Goal: Task Accomplishment & Management: Manage account settings

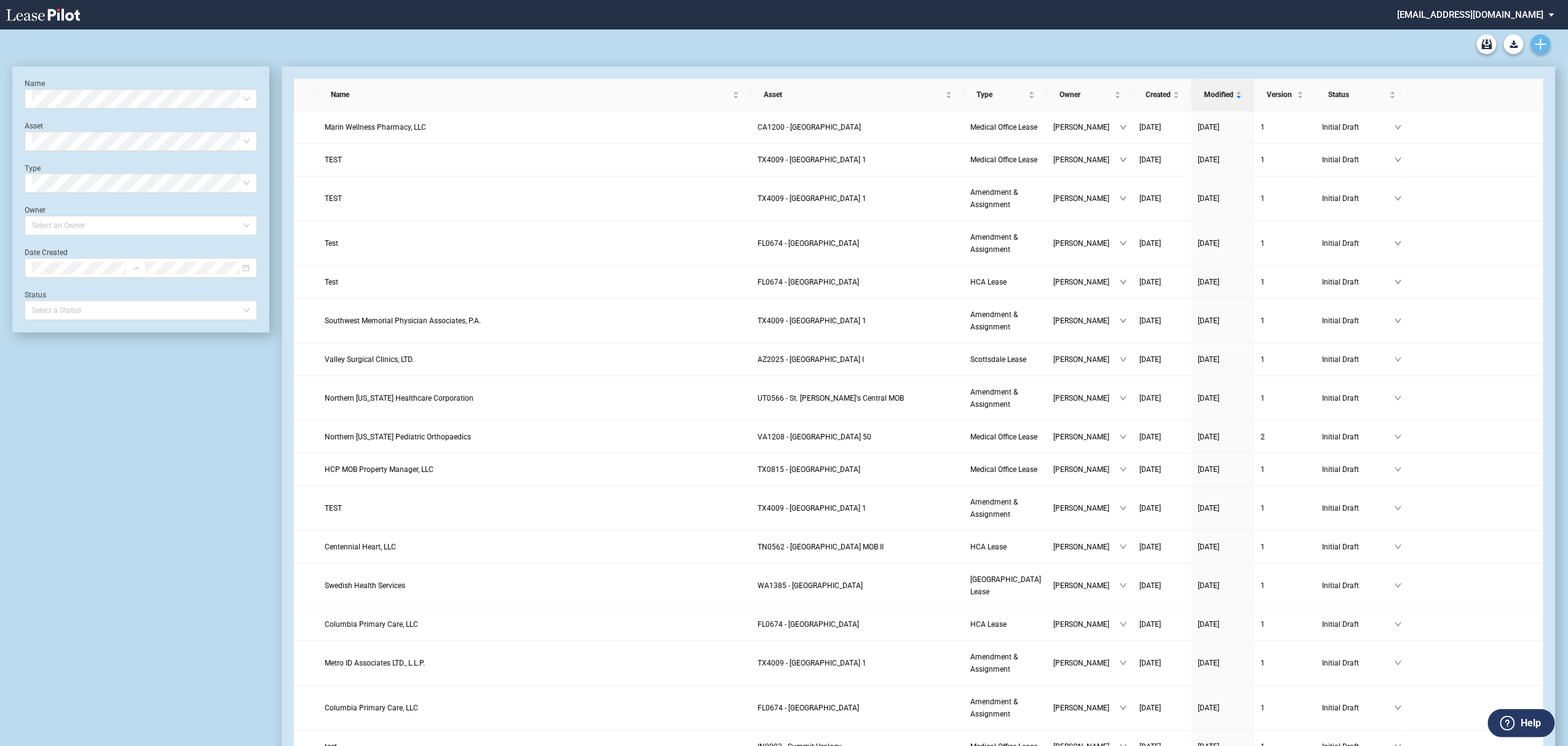
click at [1540, 41] on icon "Create new document" at bounding box center [1541, 45] width 11 height 11
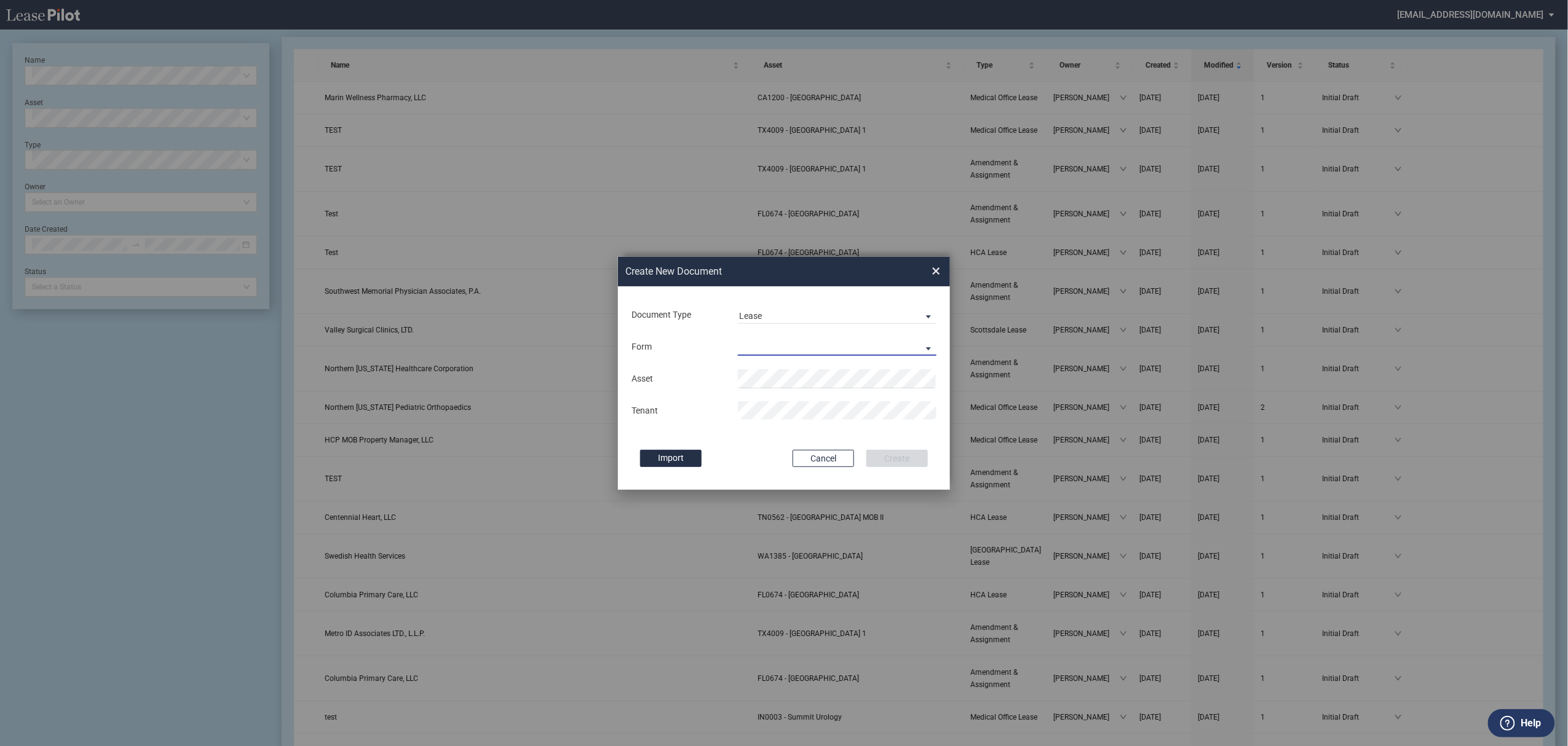
click at [843, 342] on md-select "Medical Office Lease Scottsdale Lease Louisville Lease 1370 Medical Place Lease…" at bounding box center [837, 346] width 198 height 18
click at [824, 463] on md-option "Medical City Lease" at bounding box center [839, 466] width 218 height 29
click at [803, 401] on span "TX 1314 - Medical City Dallas MOB A" at bounding box center [850, 403] width 206 height 10
click at [866, 450] on button "Create" at bounding box center [897, 459] width 61 height 18
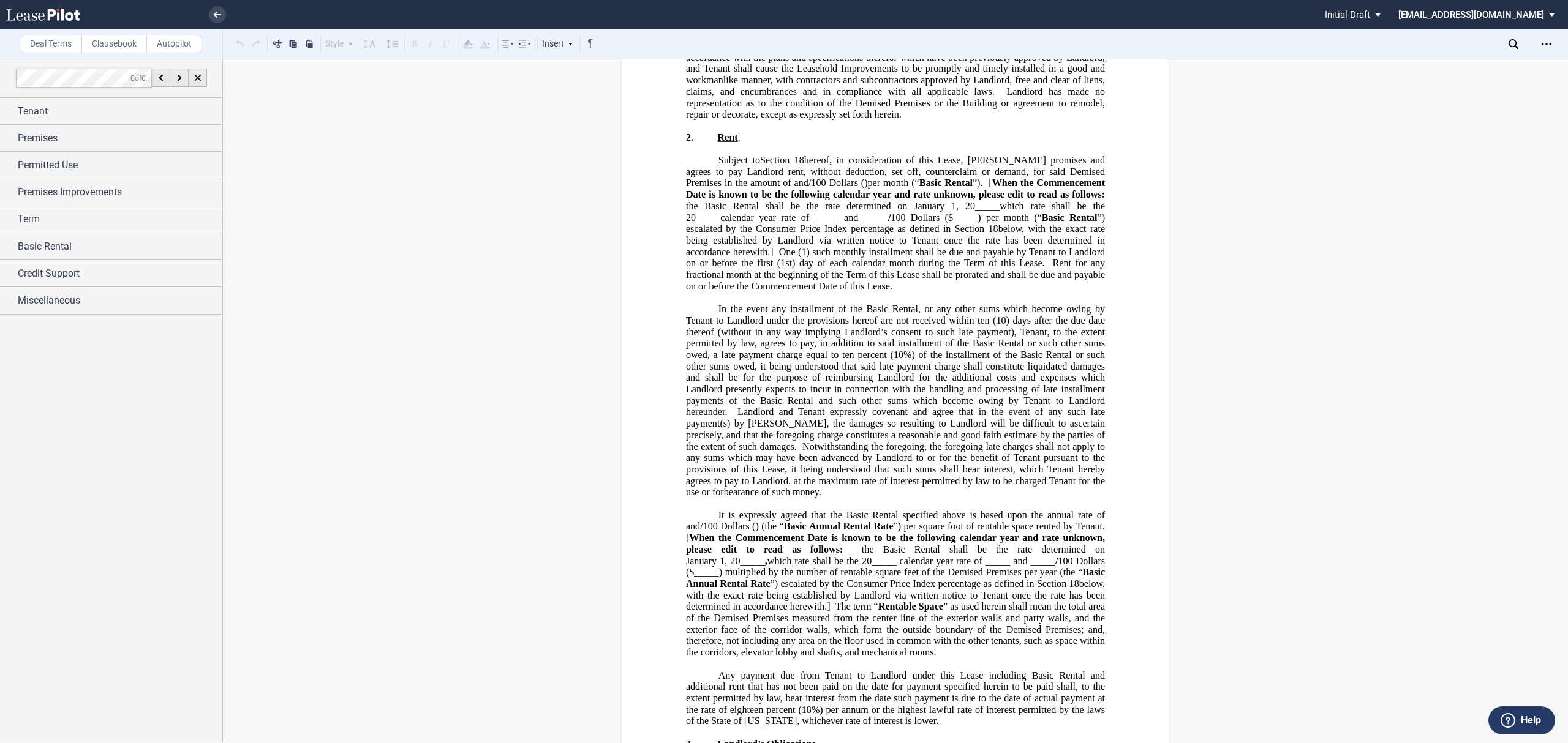
scroll to position [1061, 0]
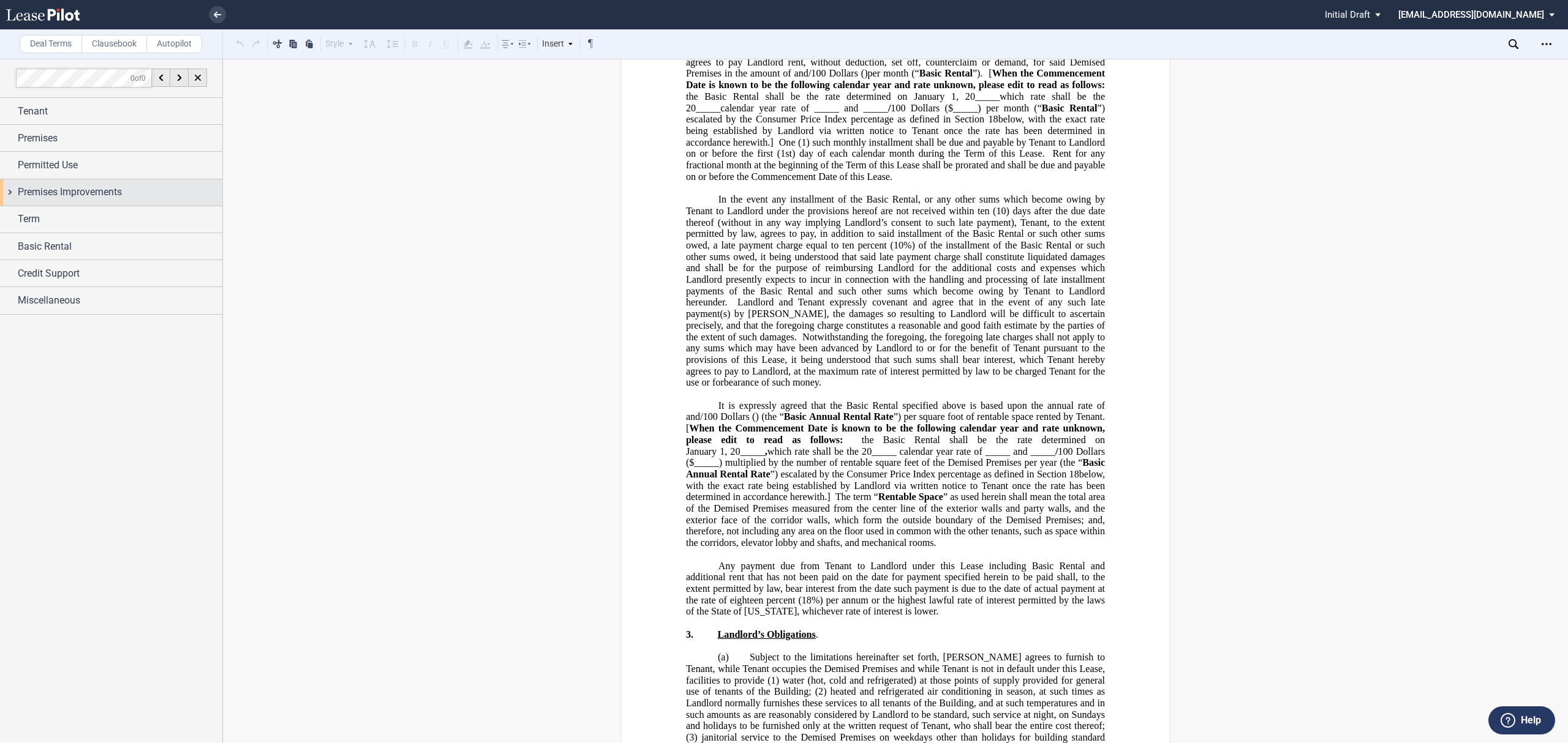
click at [83, 197] on span "Premises Improvements" at bounding box center [69, 192] width 104 height 15
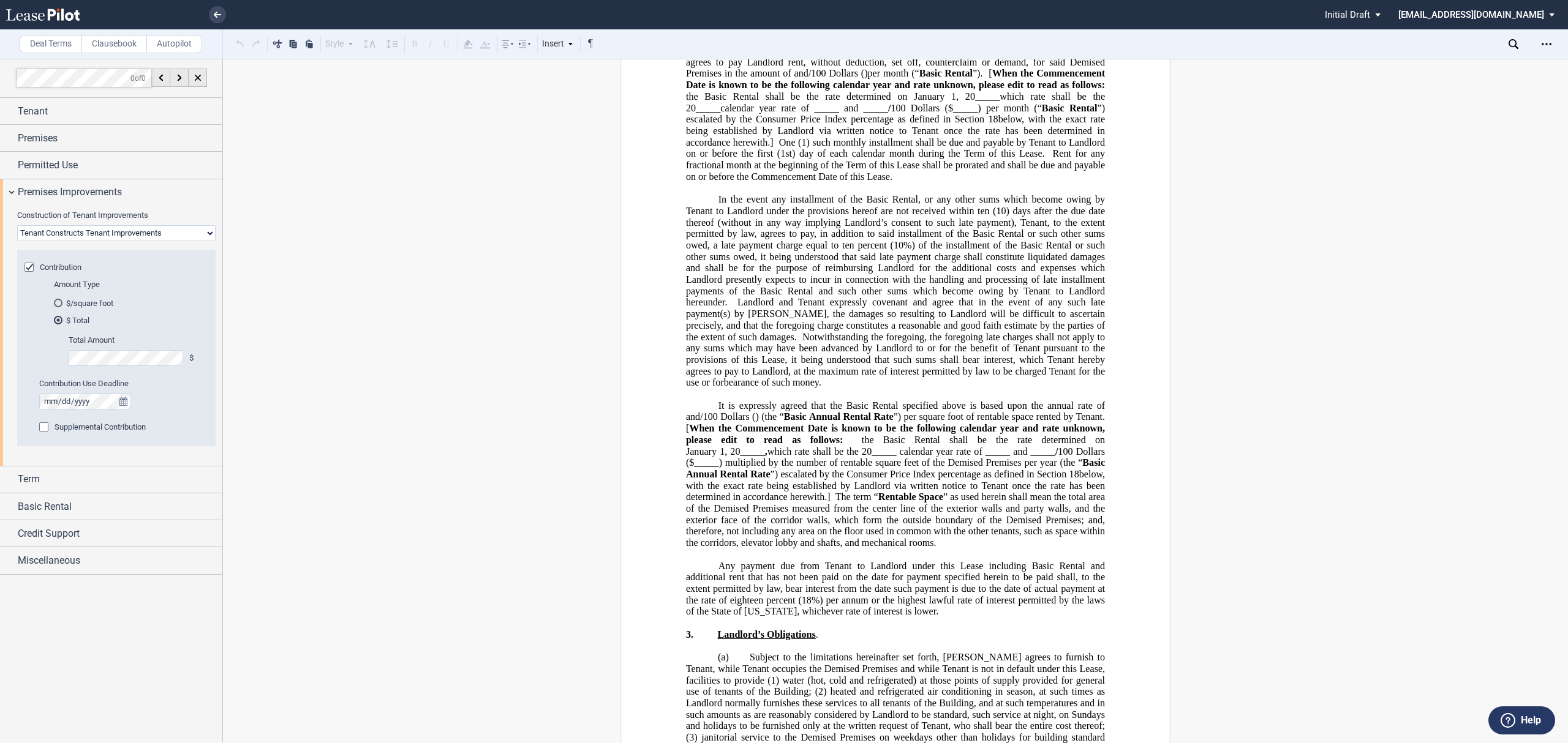
click at [128, 232] on select "Landlord Constructs Tenant Improvements Tenant Constructs Tenant Improvements "…" at bounding box center [117, 233] width 198 height 16
select select "landlord"
click at [17, 225] on select "Landlord Constructs Tenant Improvements Tenant Constructs Tenant Improvements "…" at bounding box center [117, 233] width 198 height 16
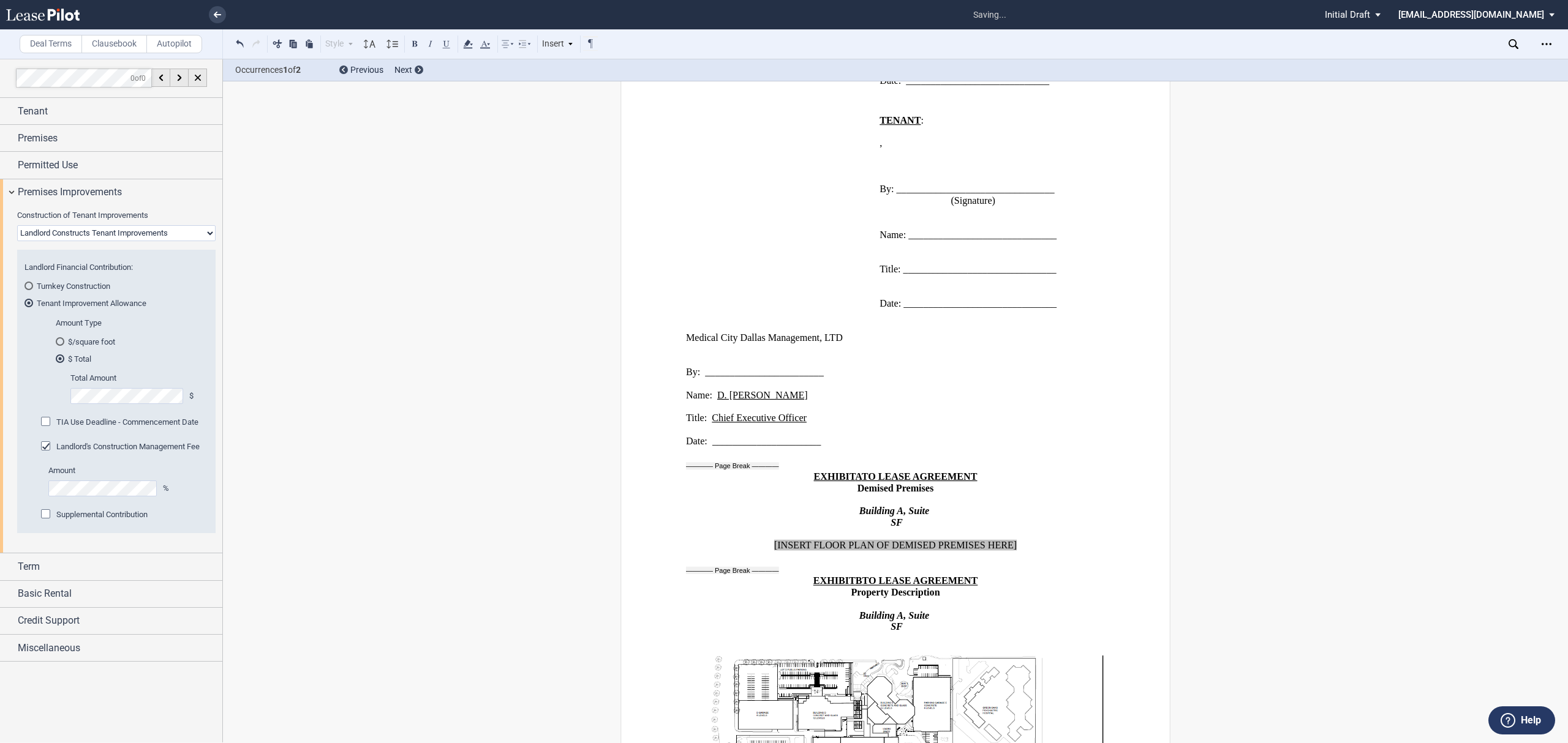
scroll to position [12238, 0]
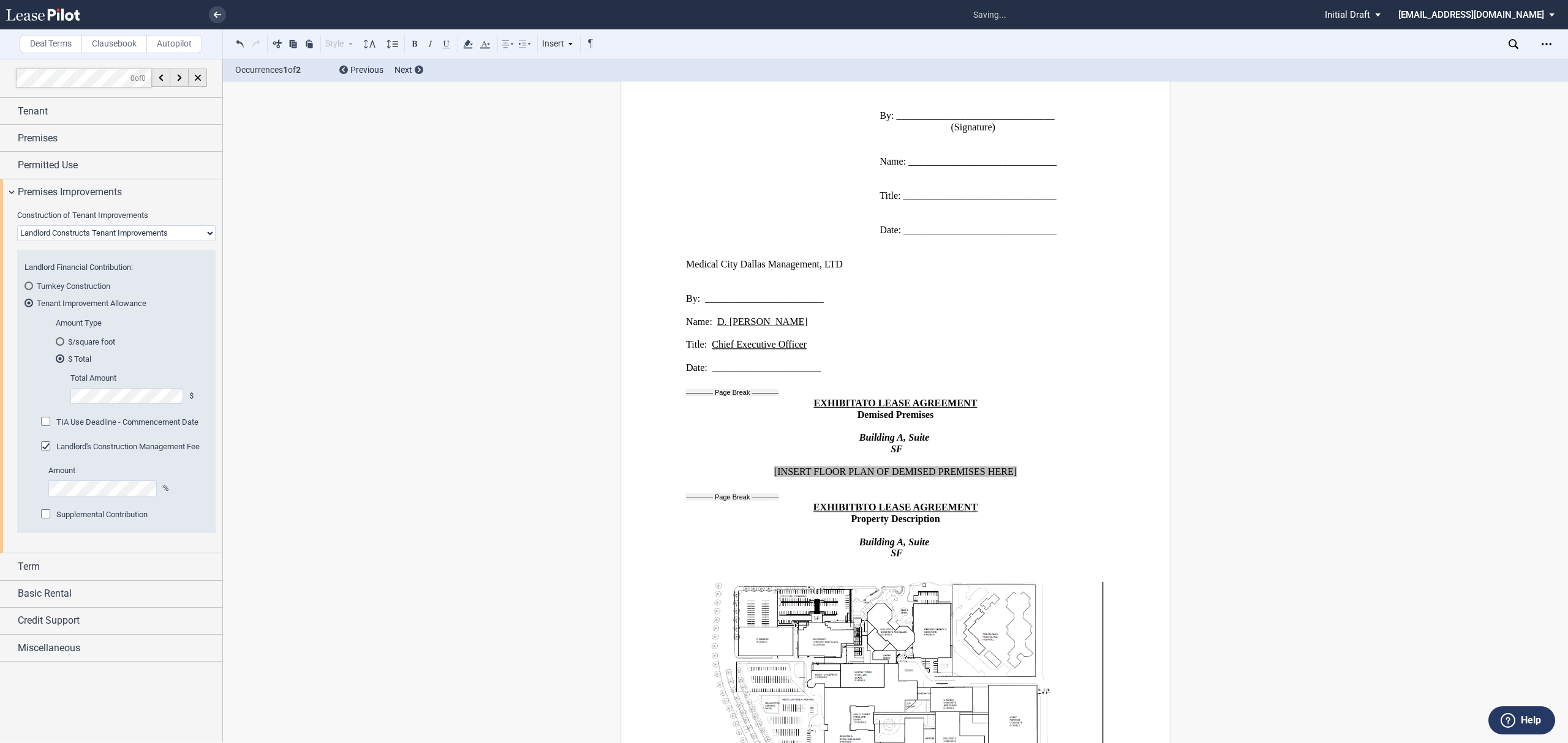
click at [69, 284] on md-radio-button "Turnkey Construction" at bounding box center [117, 286] width 184 height 11
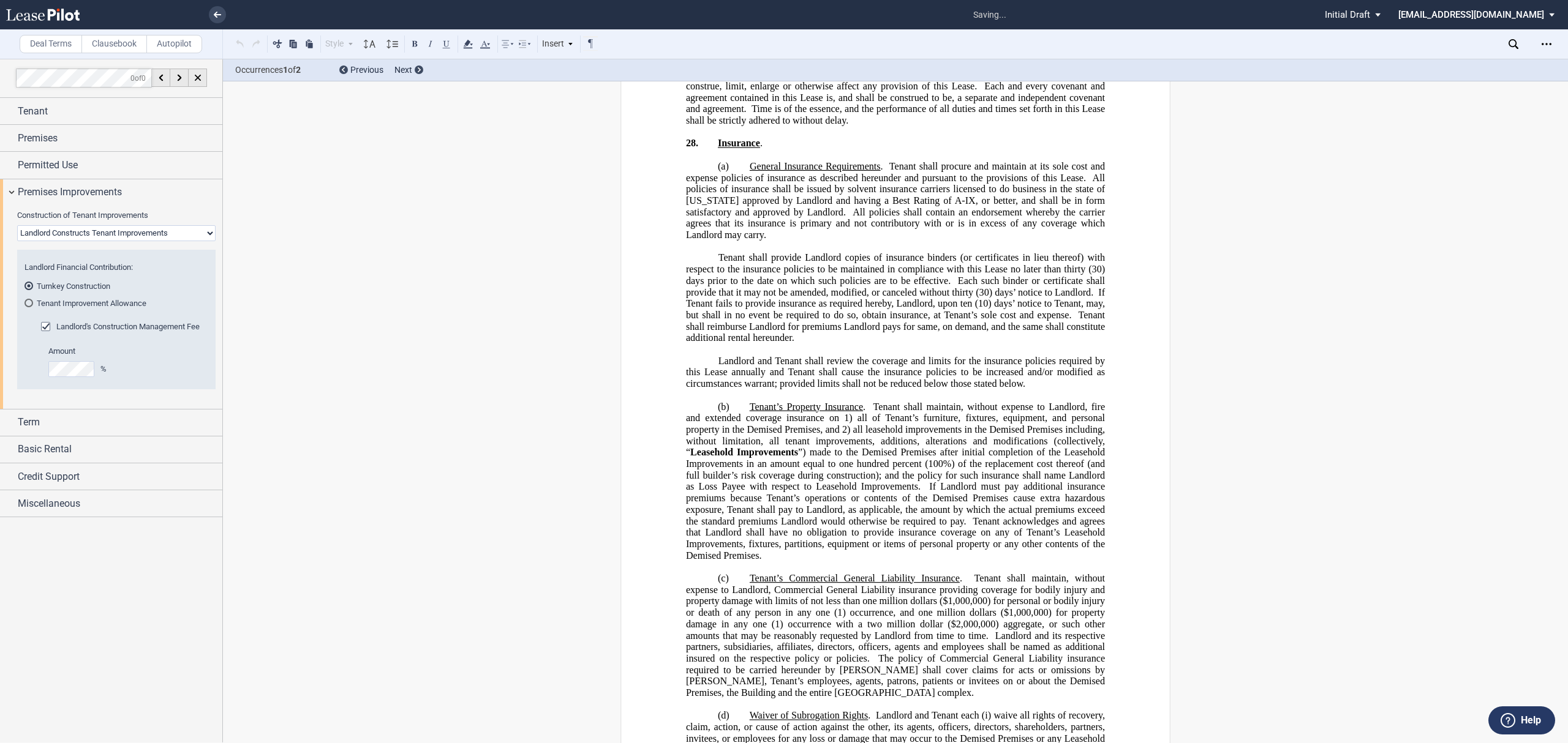
scroll to position [12379, 0]
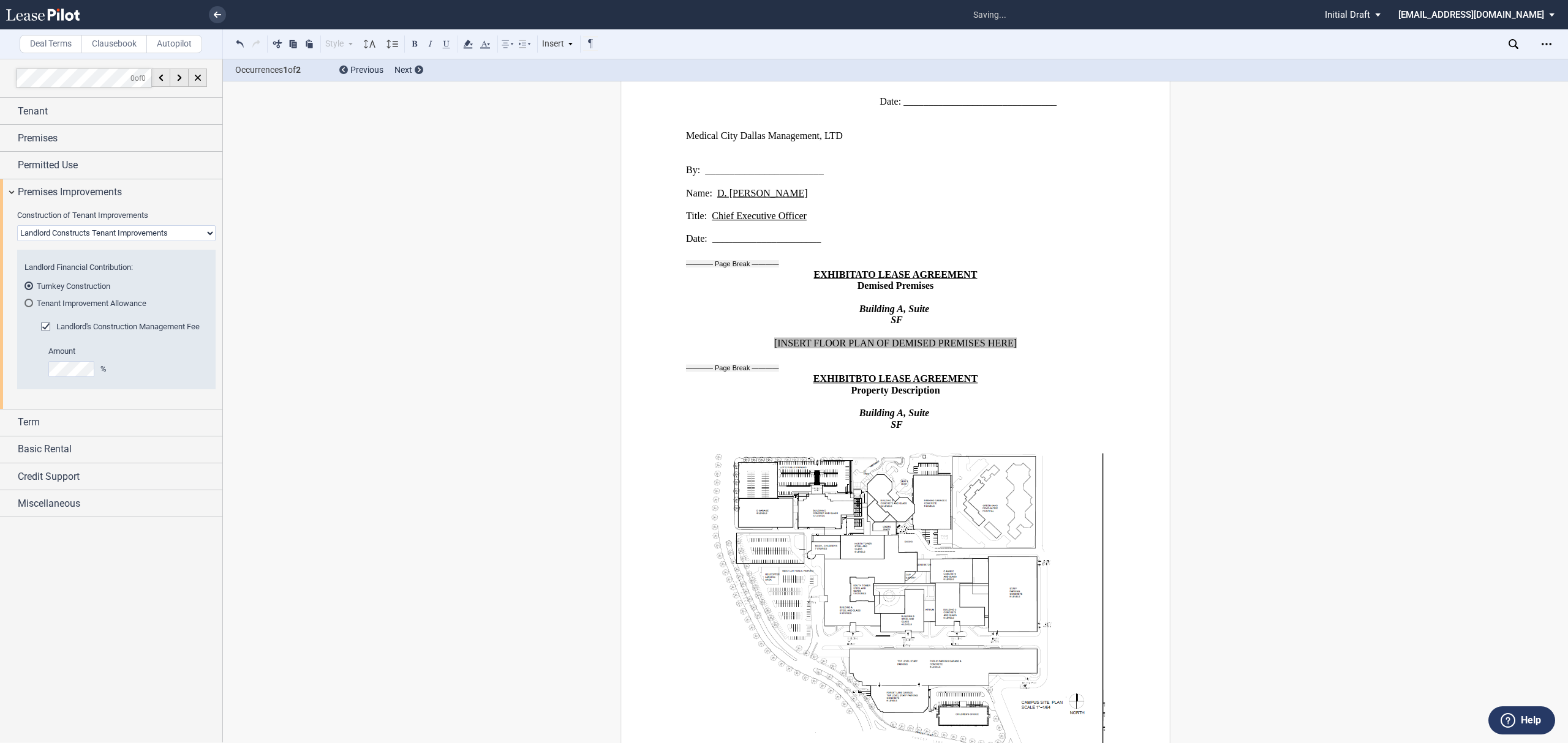
click at [407, 62] on div "Occurrences 1 of 2 Previous Next" at bounding box center [895, 71] width 1345 height 22
click at [407, 63] on div "Occurrences 1 of 2 Previous Next" at bounding box center [895, 71] width 1345 height 22
click at [404, 67] on span "Next" at bounding box center [403, 70] width 17 height 10
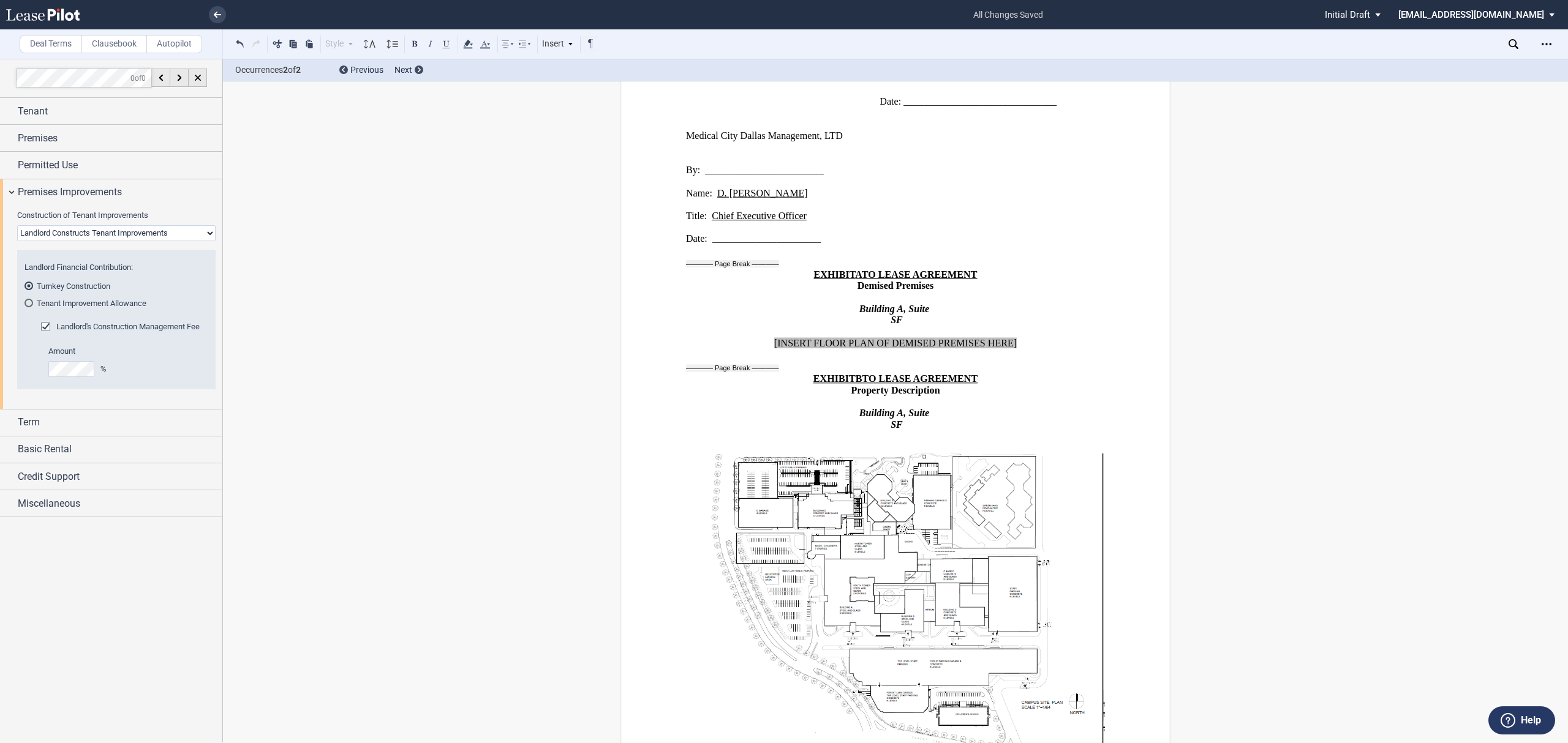
click at [94, 302] on md-radio-button "Tenant Improvement Allowance" at bounding box center [117, 303] width 184 height 11
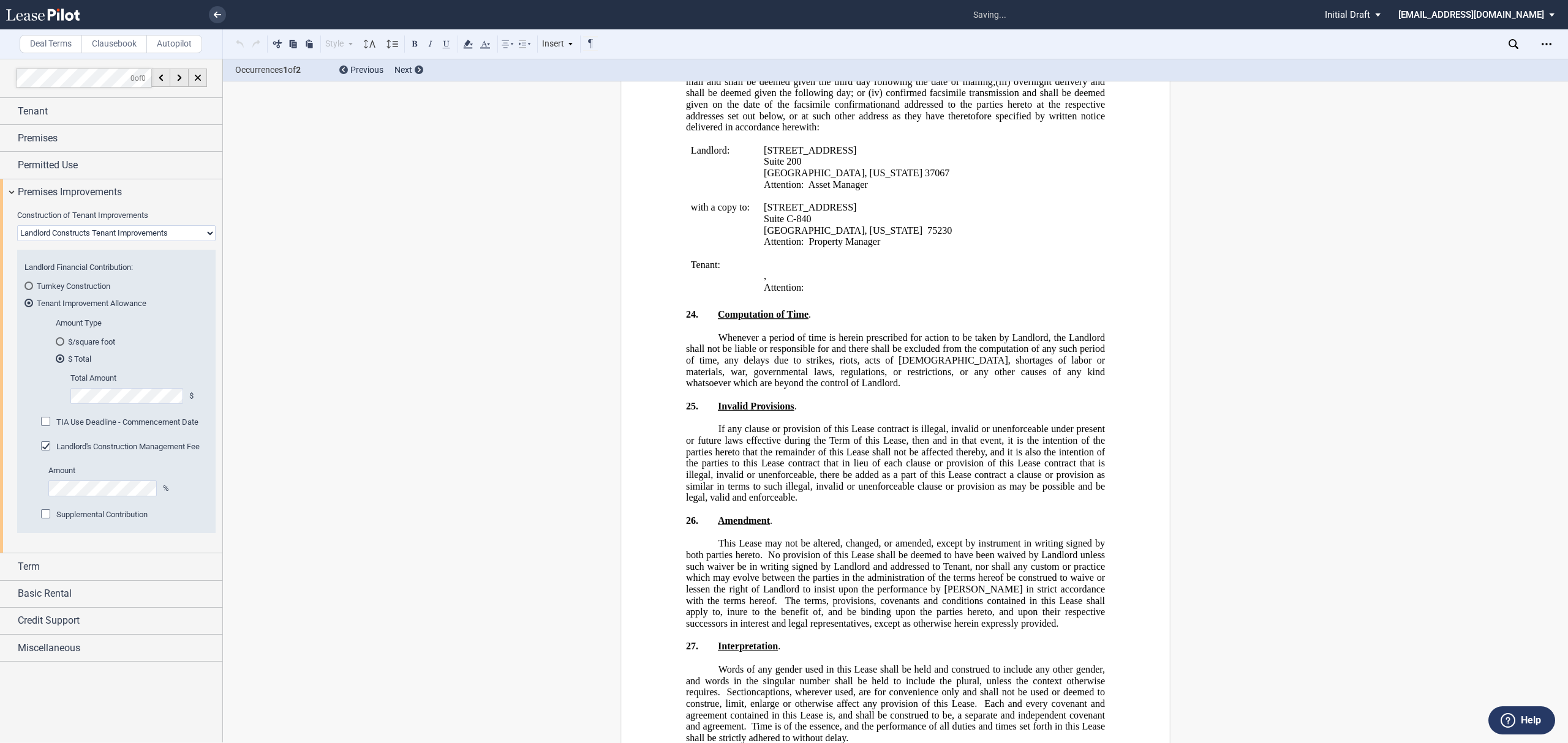
scroll to position [12238, 0]
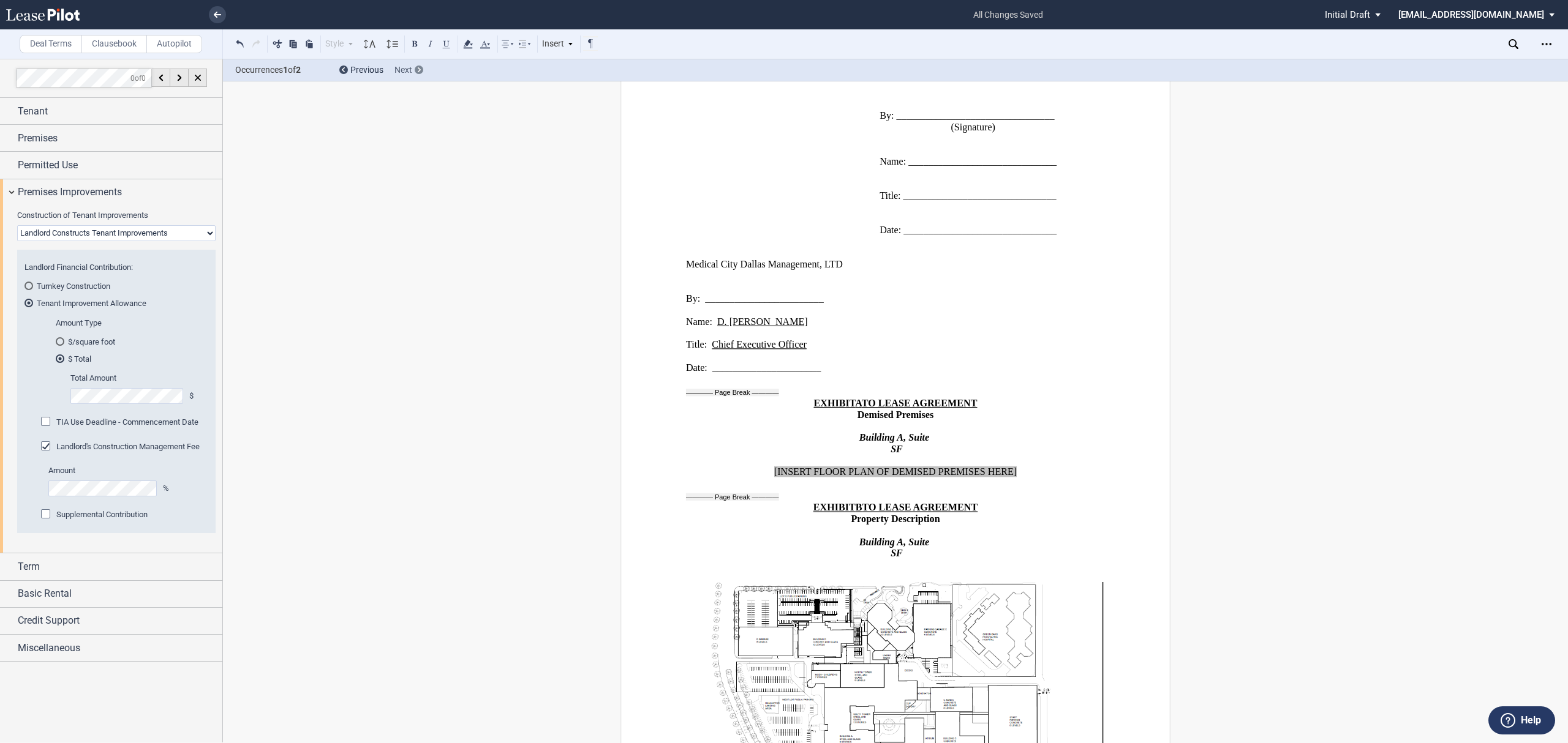
click at [408, 74] on span "Next" at bounding box center [403, 70] width 17 height 10
click at [412, 69] on div "Next" at bounding box center [408, 70] width 29 height 12
click at [415, 69] on div at bounding box center [419, 70] width 9 height 9
click at [1544, 49] on div "Open Lease options menu" at bounding box center [1546, 44] width 20 height 20
click at [1493, 67] on div "Download" at bounding box center [1475, 65] width 149 height 10
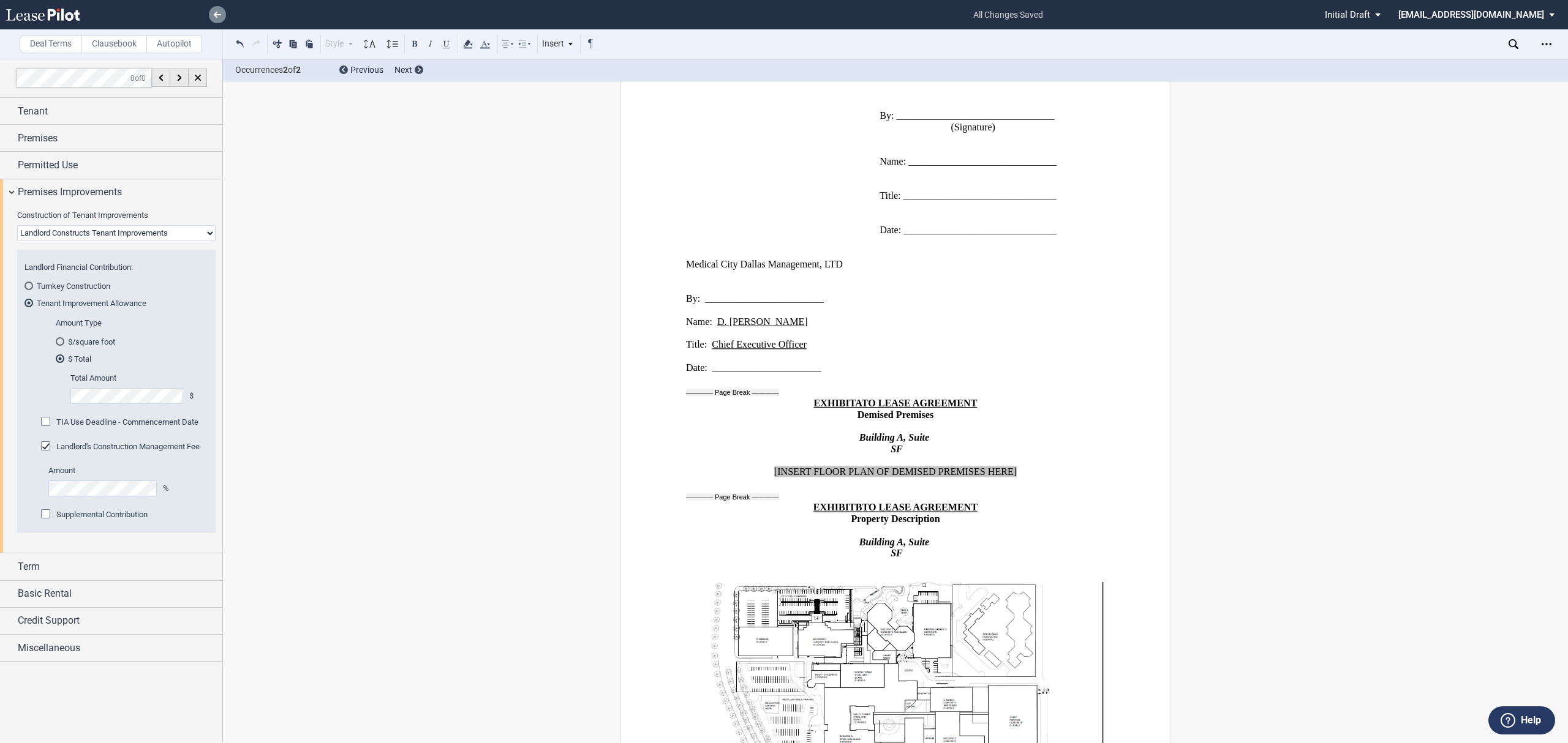
click at [219, 15] on use at bounding box center [217, 15] width 7 height 6
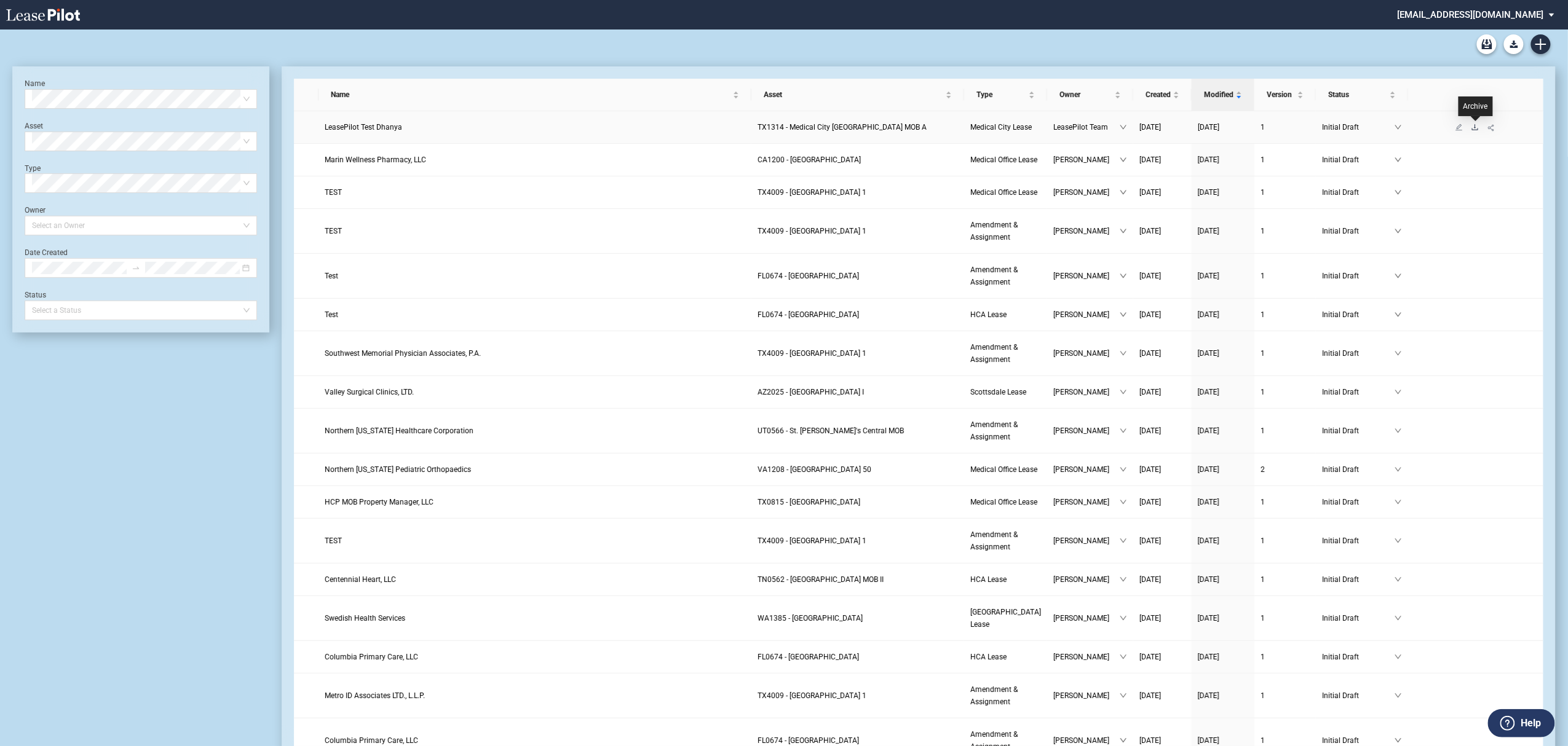
click at [1477, 129] on icon "download" at bounding box center [1475, 127] width 7 height 7
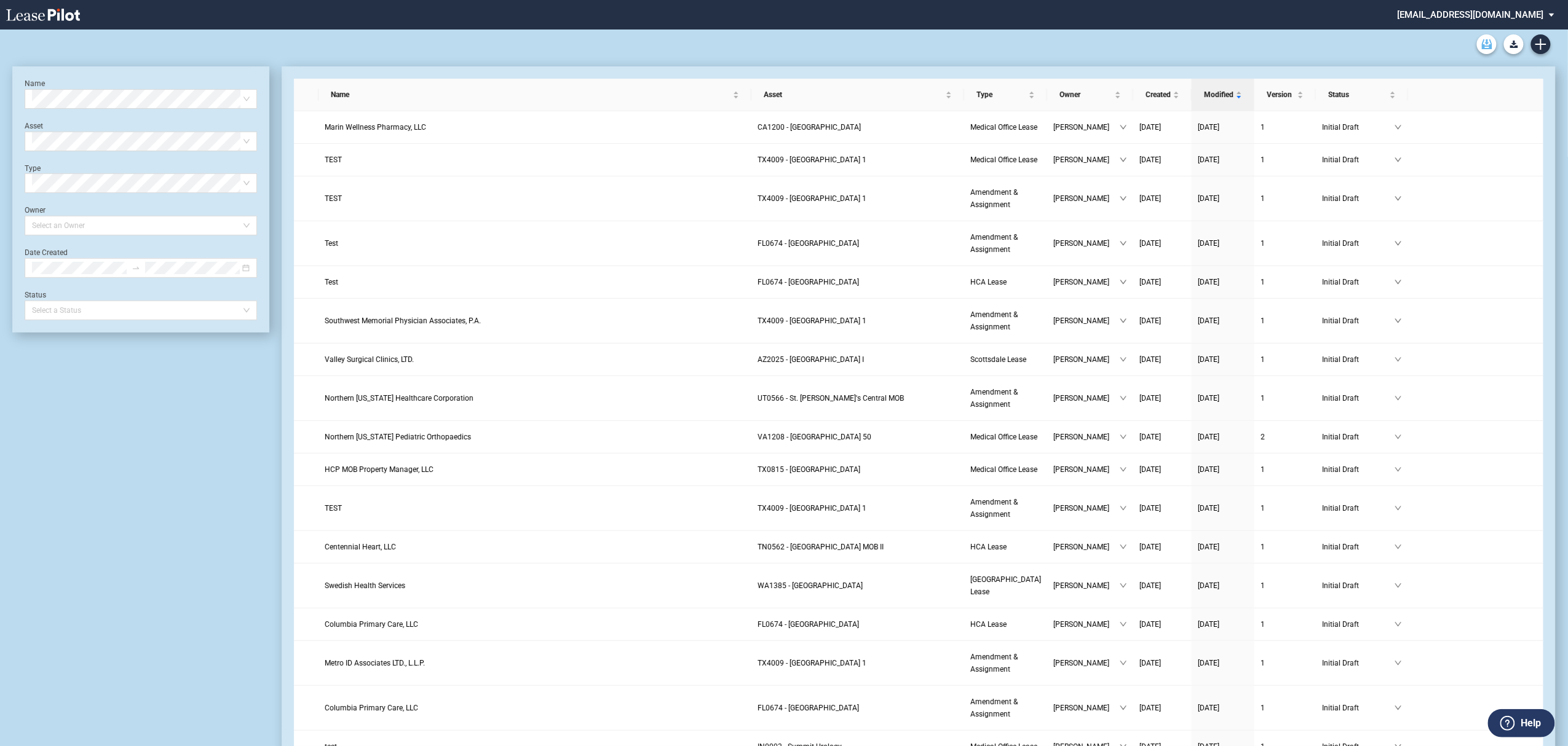
click at [1488, 47] on use "Archive" at bounding box center [1487, 44] width 10 height 10
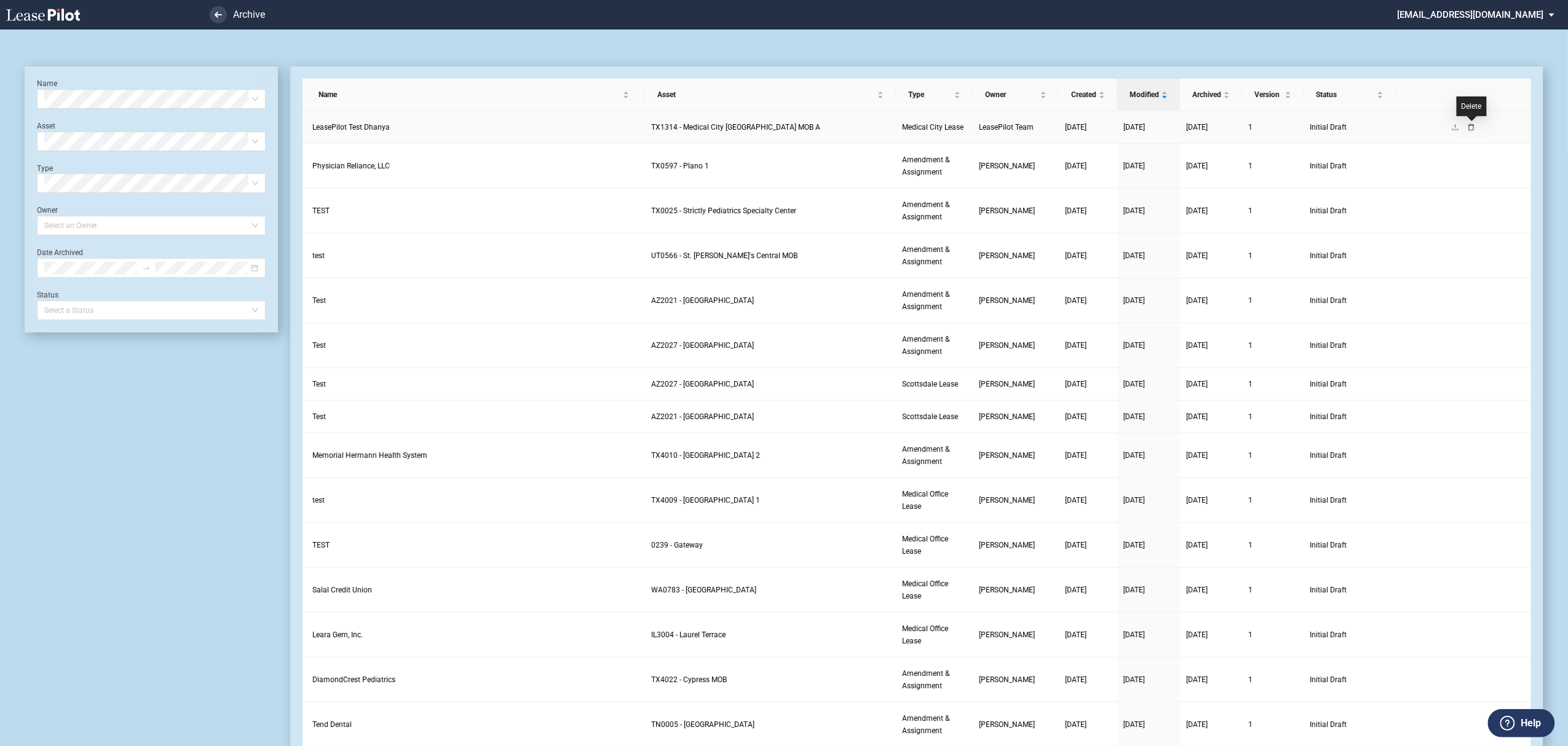
click at [1472, 127] on icon "delete" at bounding box center [1471, 127] width 7 height 7
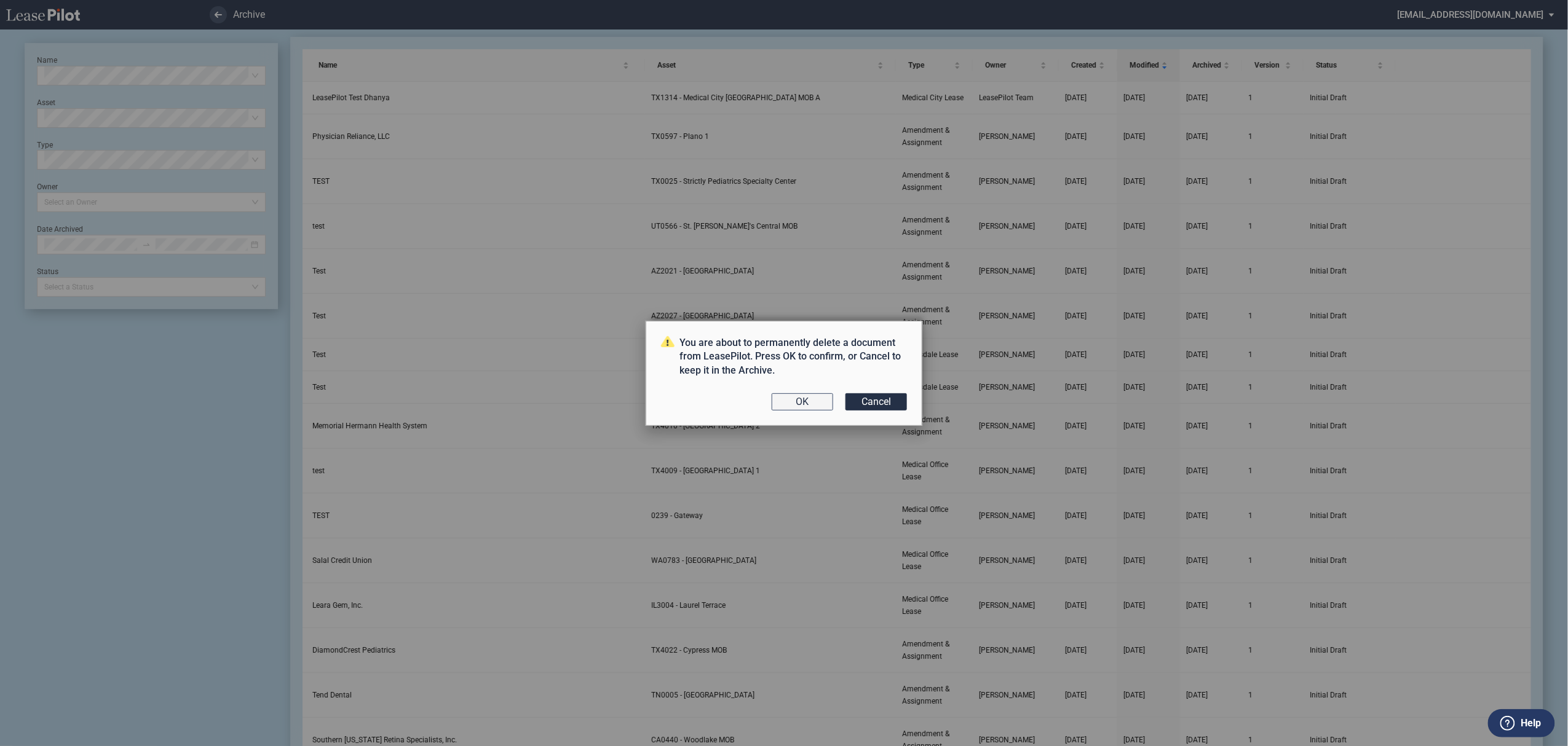
click at [790, 404] on button "OK" at bounding box center [802, 402] width 61 height 18
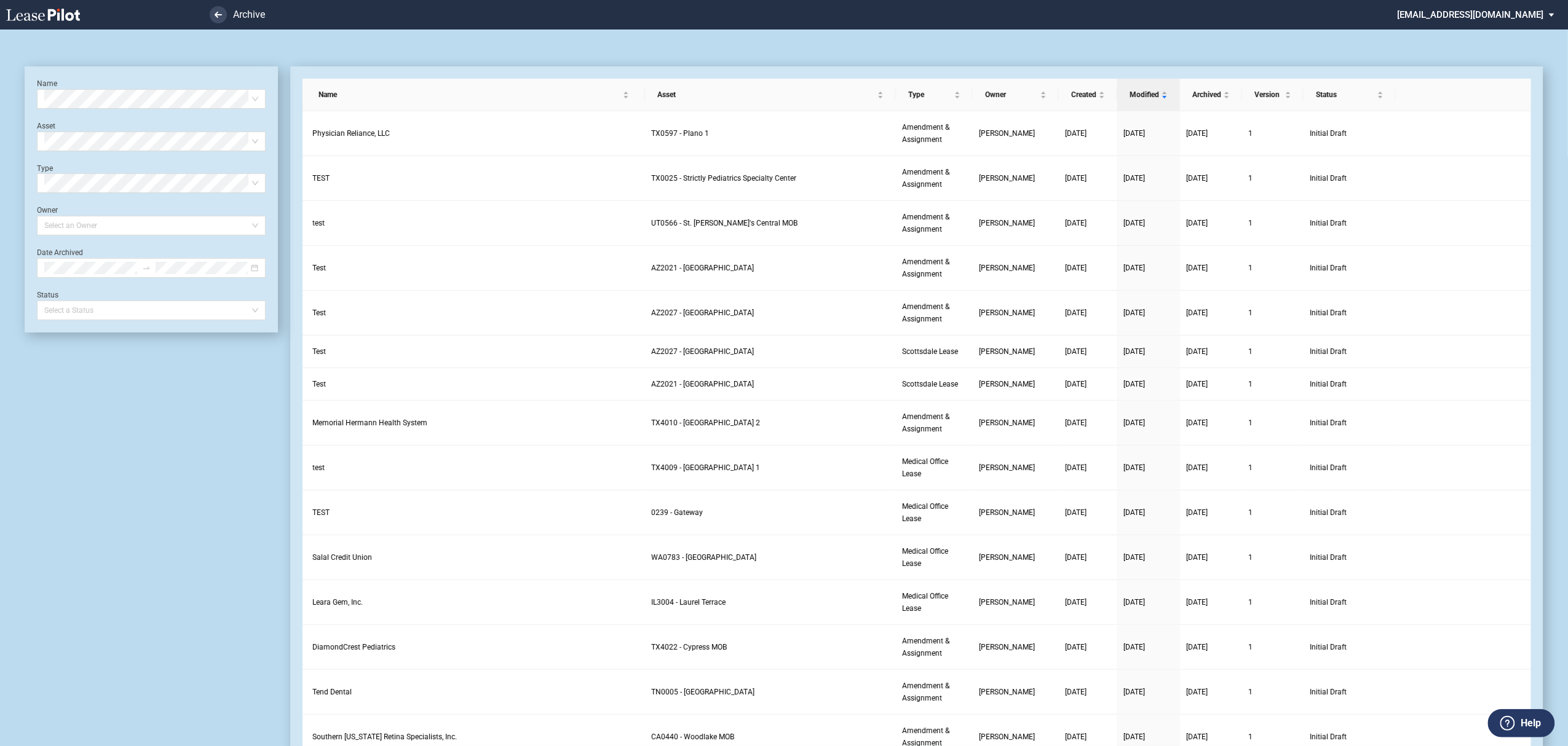
click at [135, 111] on div "Name Select name Asset Select Asset Type Select Type Owner Select an Owner Date…" at bounding box center [151, 199] width 229 height 241
click at [77, 18] on use at bounding box center [43, 14] width 74 height 12
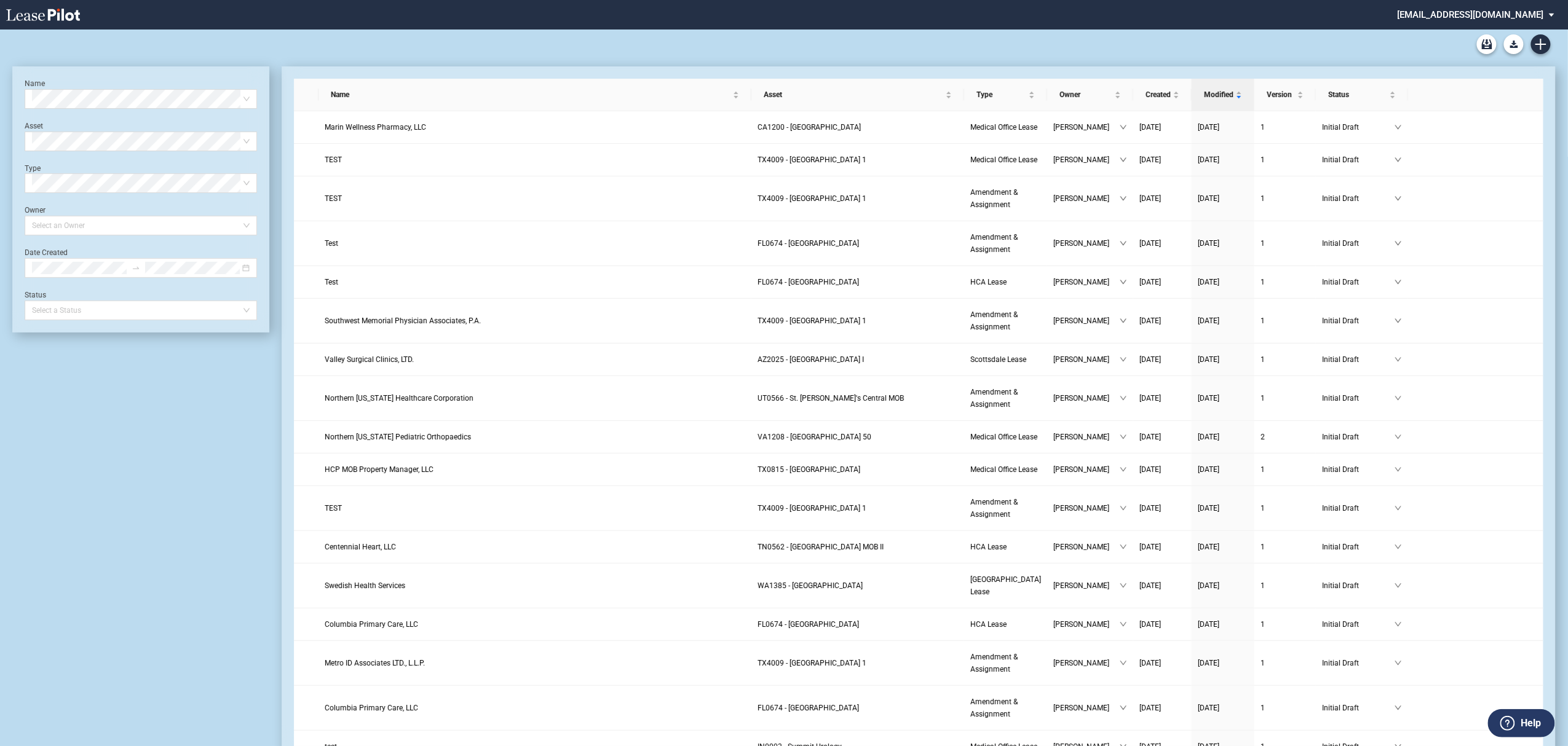
click at [66, 89] on div "Select name" at bounding box center [141, 99] width 233 height 20
click at [1488, 43] on use "Archive" at bounding box center [1487, 44] width 10 height 10
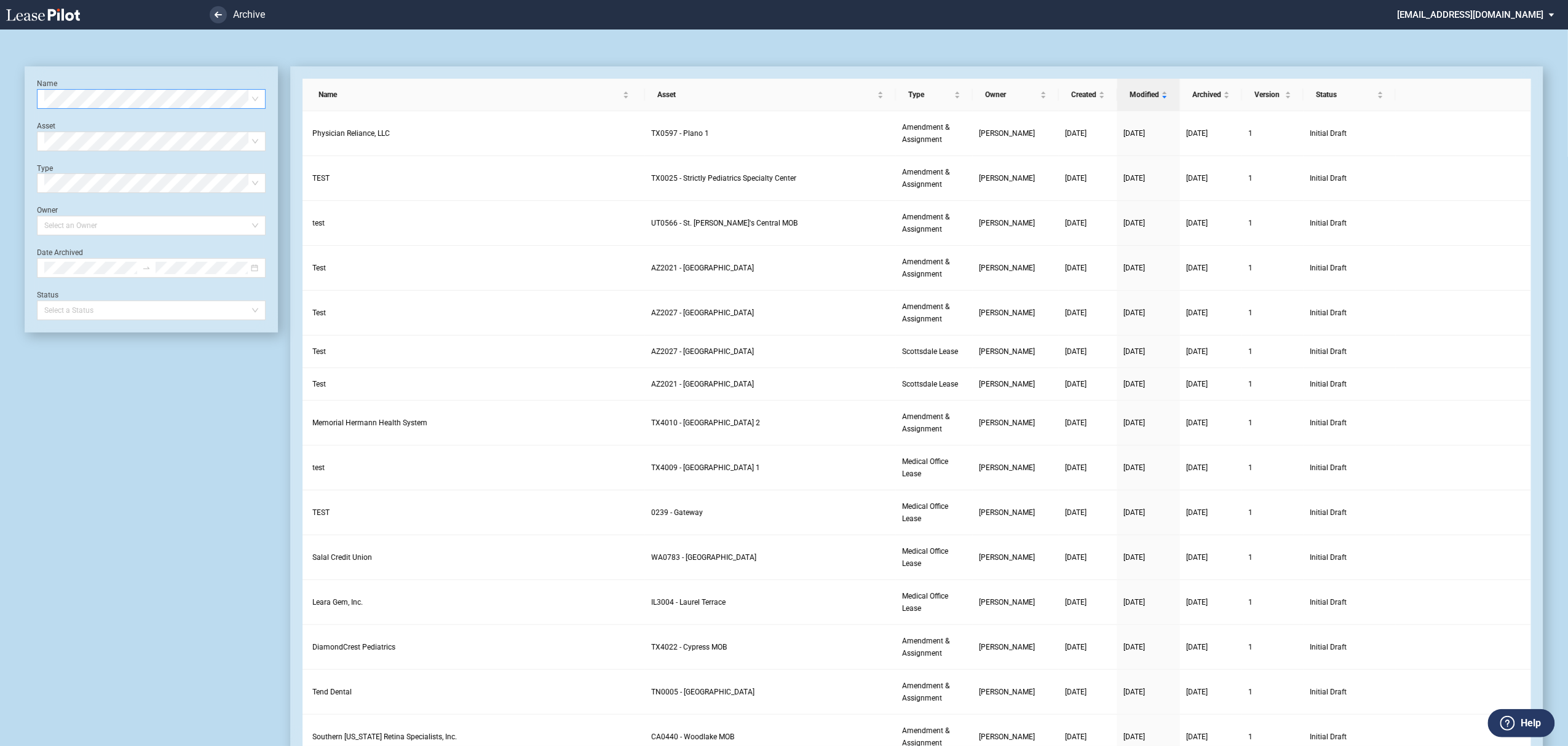
click at [50, 108] on div "Select name" at bounding box center [151, 99] width 229 height 20
click at [1492, 5] on md-select "[EMAIL_ADDRESS][DOMAIN_NAME] Super Admin Area Admin Area Settings Sign Out" at bounding box center [1481, 14] width 169 height 28
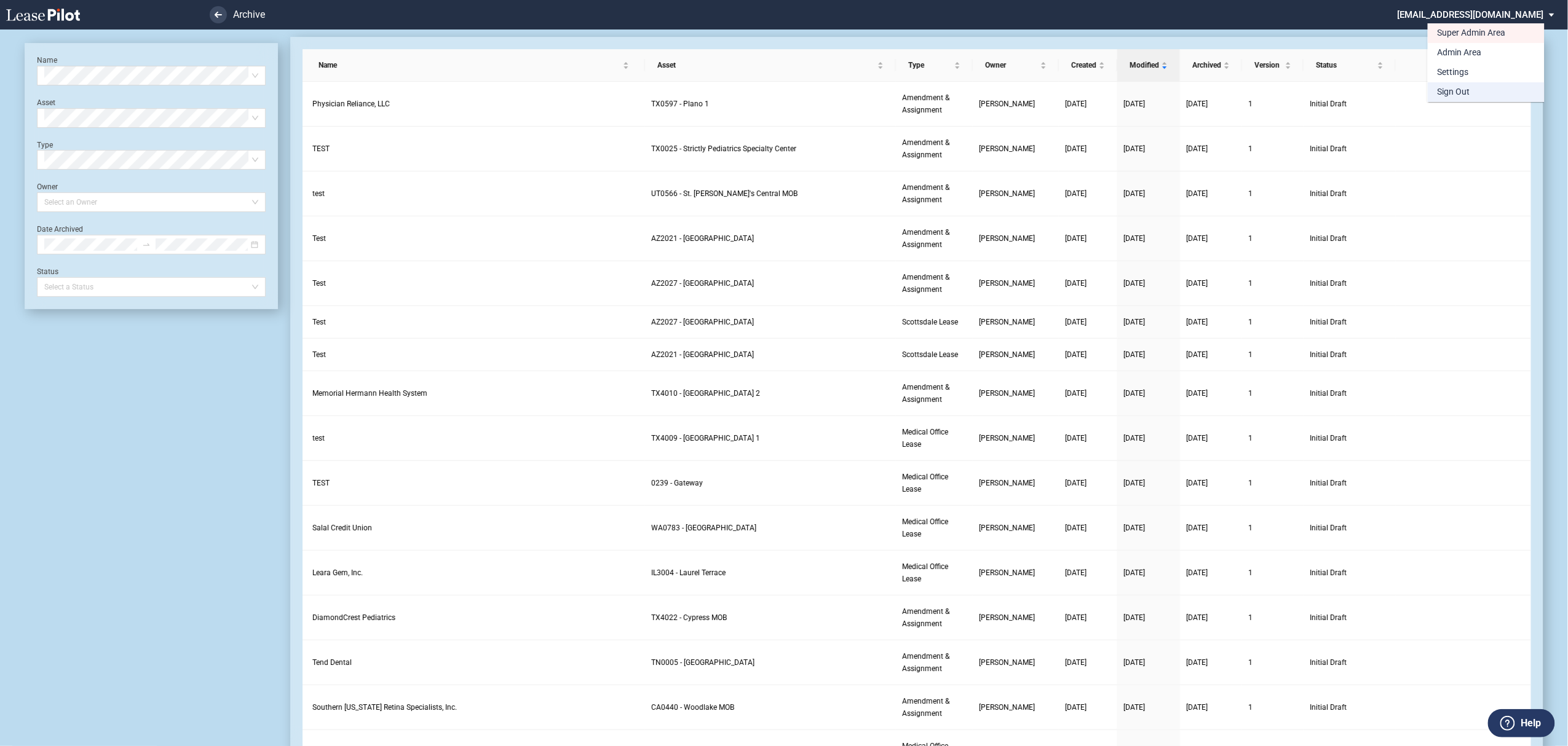
click at [1492, 88] on md-option "Sign Out" at bounding box center [1486, 92] width 117 height 20
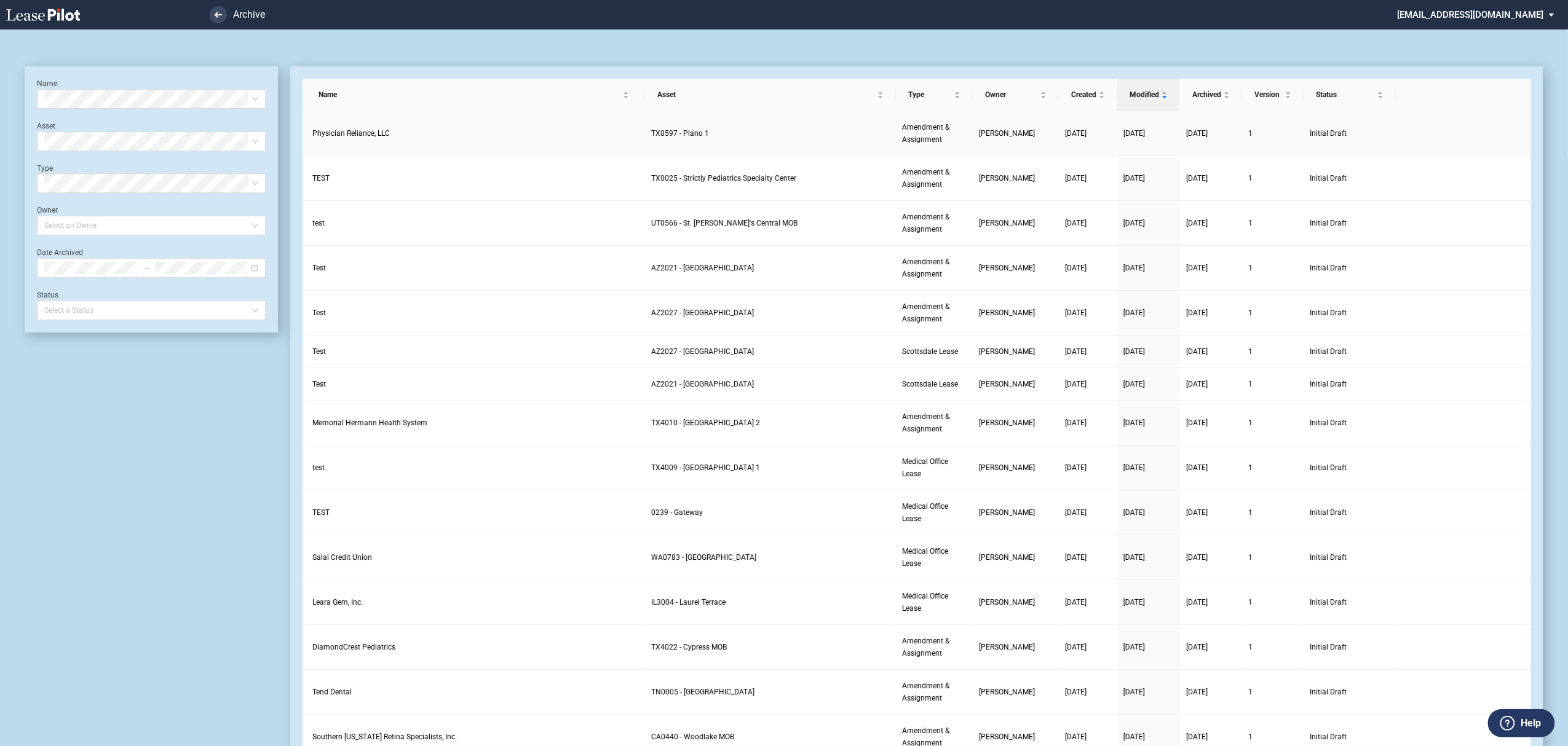
scroll to position [29, 0]
